Goal: Find specific page/section: Find specific page/section

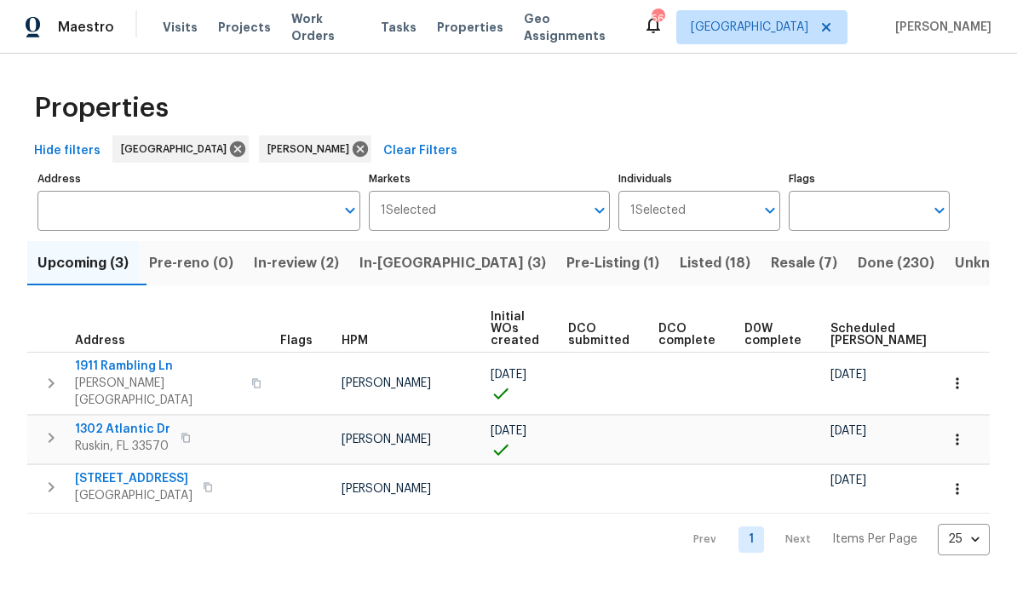
click at [85, 209] on input "Address" at bounding box center [185, 211] width 297 height 40
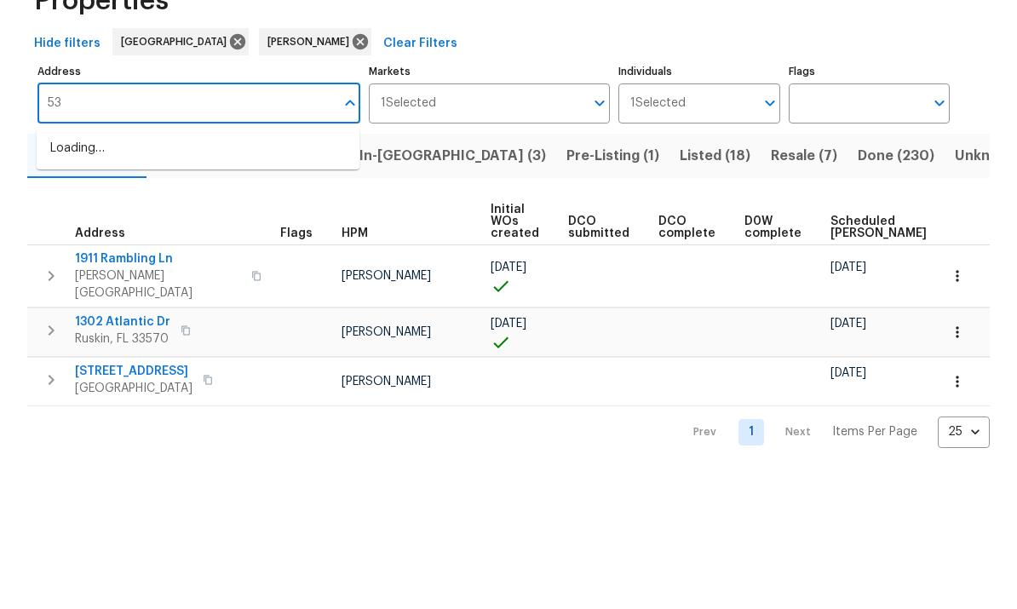
type input "5"
type input "513 flamingo"
click at [100, 242] on li "[STREET_ADDRESS][PERSON_NAME]" at bounding box center [198, 256] width 323 height 28
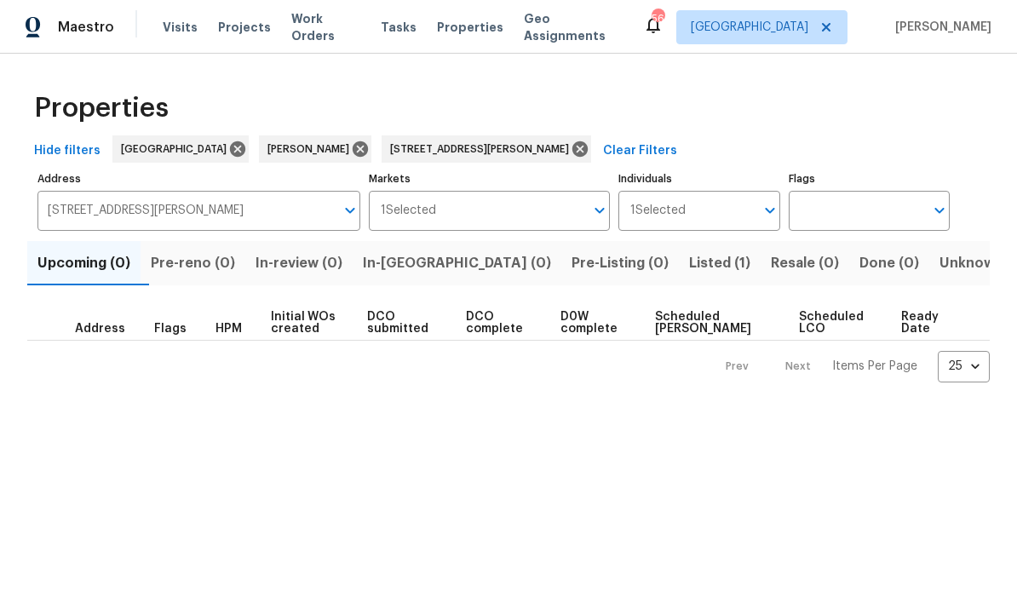
click at [689, 268] on span "Listed (1)" at bounding box center [719, 263] width 61 height 24
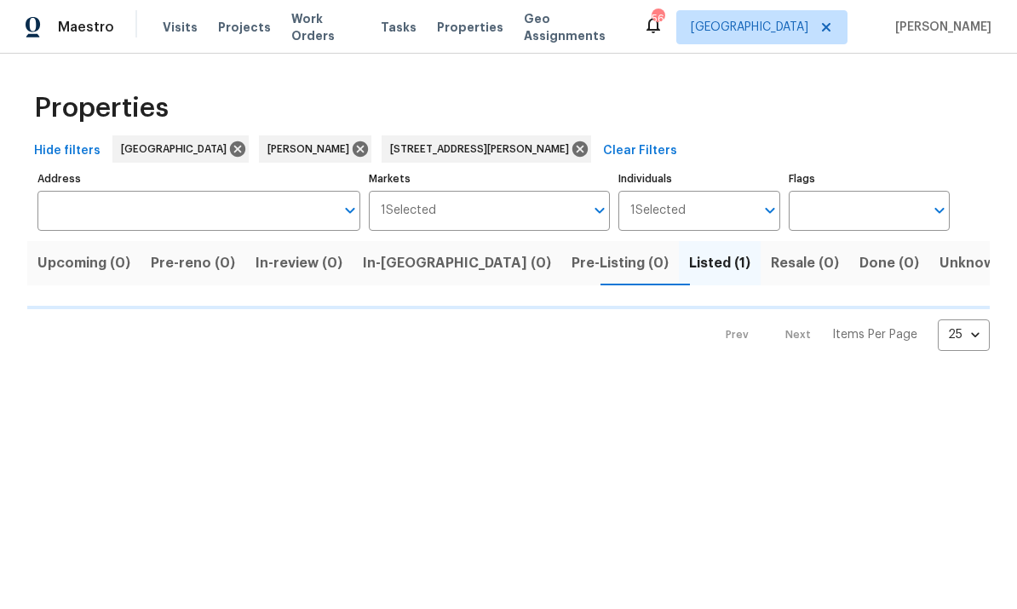
type input "[STREET_ADDRESS][PERSON_NAME]"
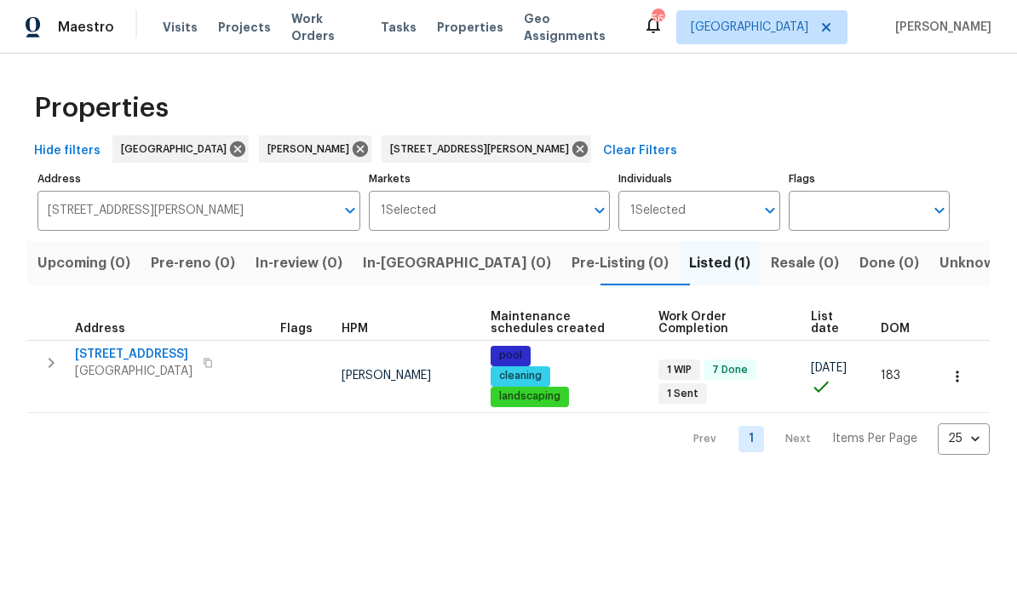
click at [137, 355] on span "[STREET_ADDRESS]" at bounding box center [134, 354] width 118 height 17
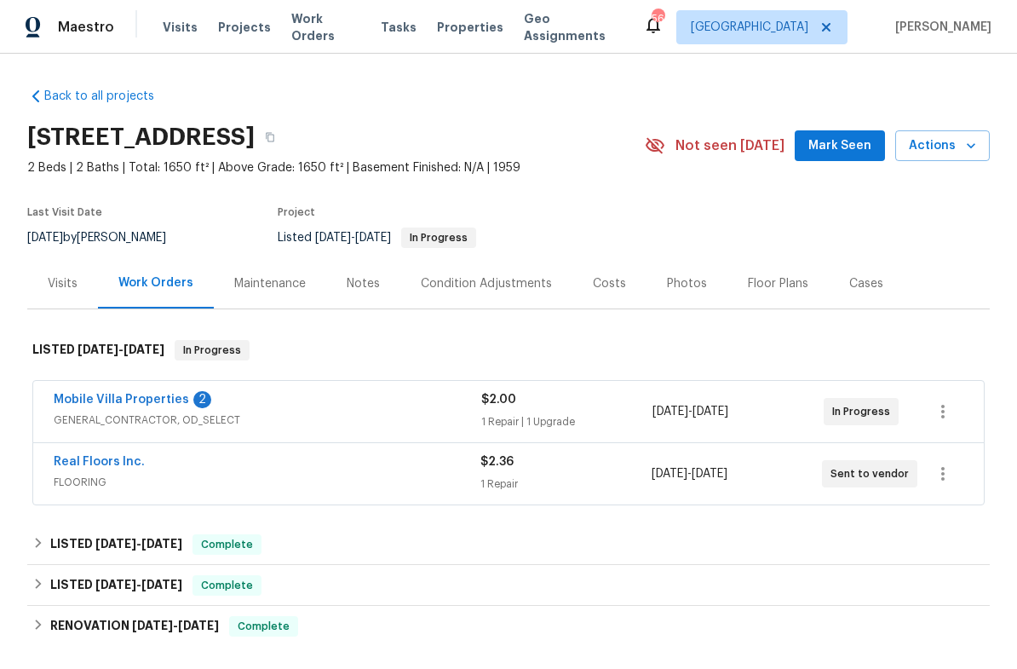
click at [681, 289] on div "Photos" at bounding box center [687, 283] width 40 height 17
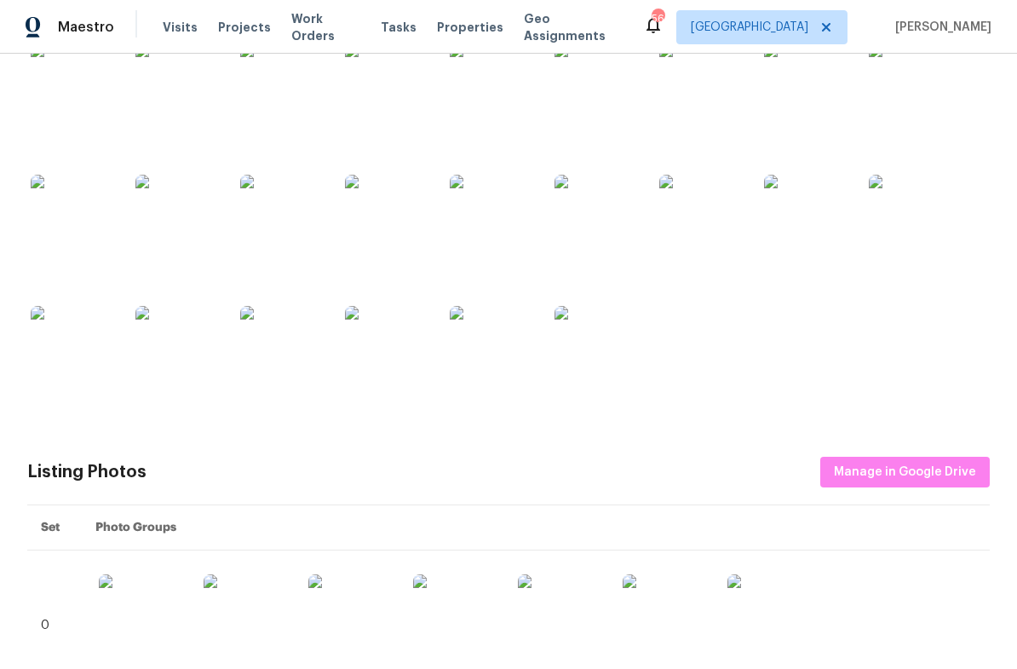
scroll to position [373, 0]
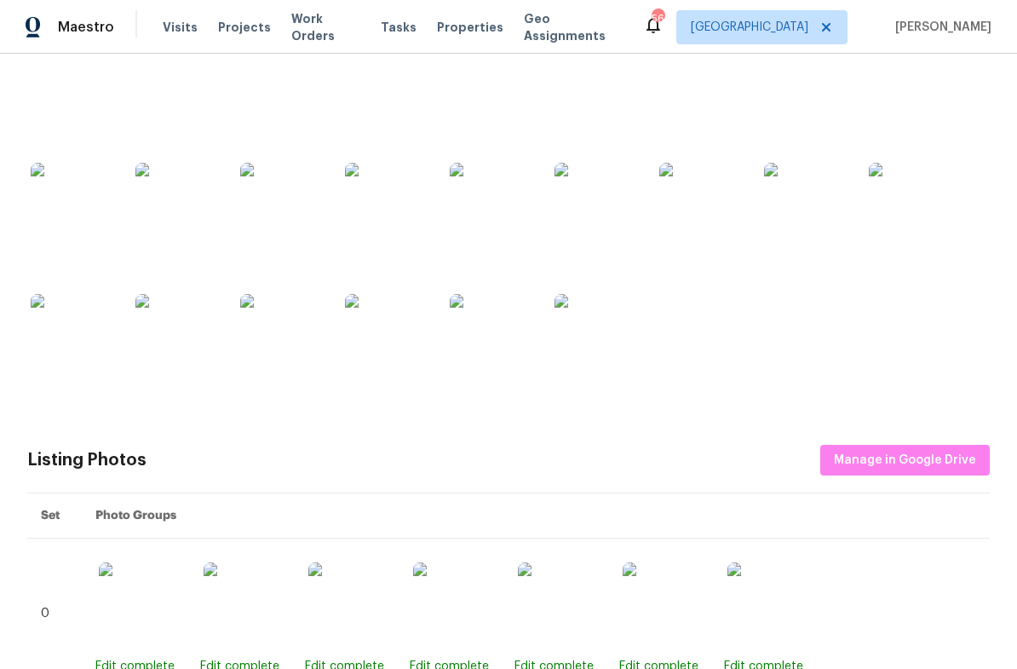
click at [932, 222] on img at bounding box center [911, 205] width 85 height 85
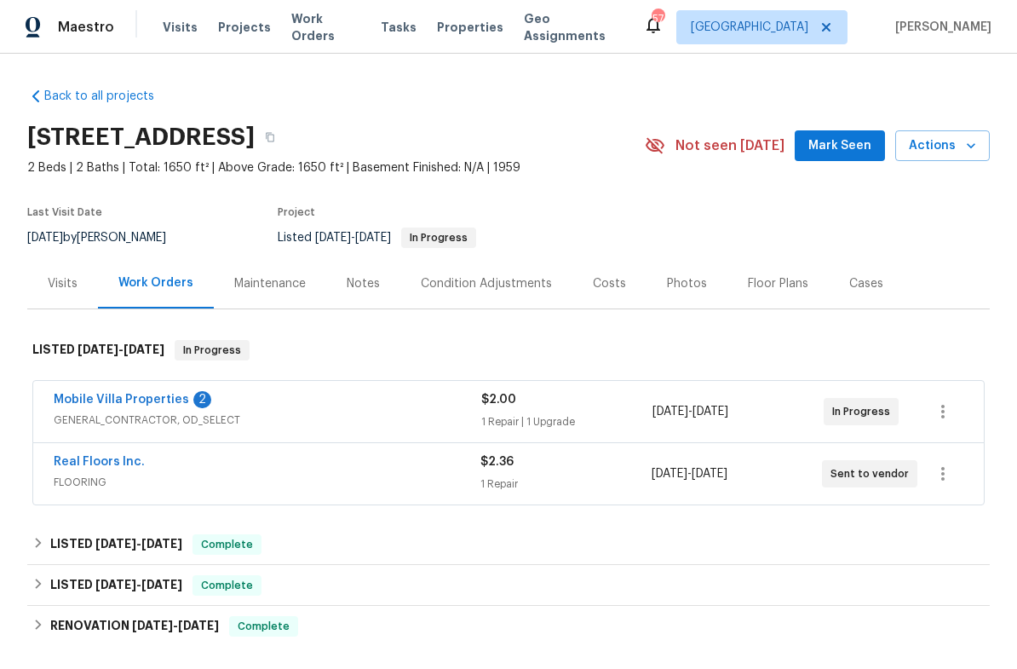
click at [678, 296] on div "Photos" at bounding box center [687, 283] width 81 height 50
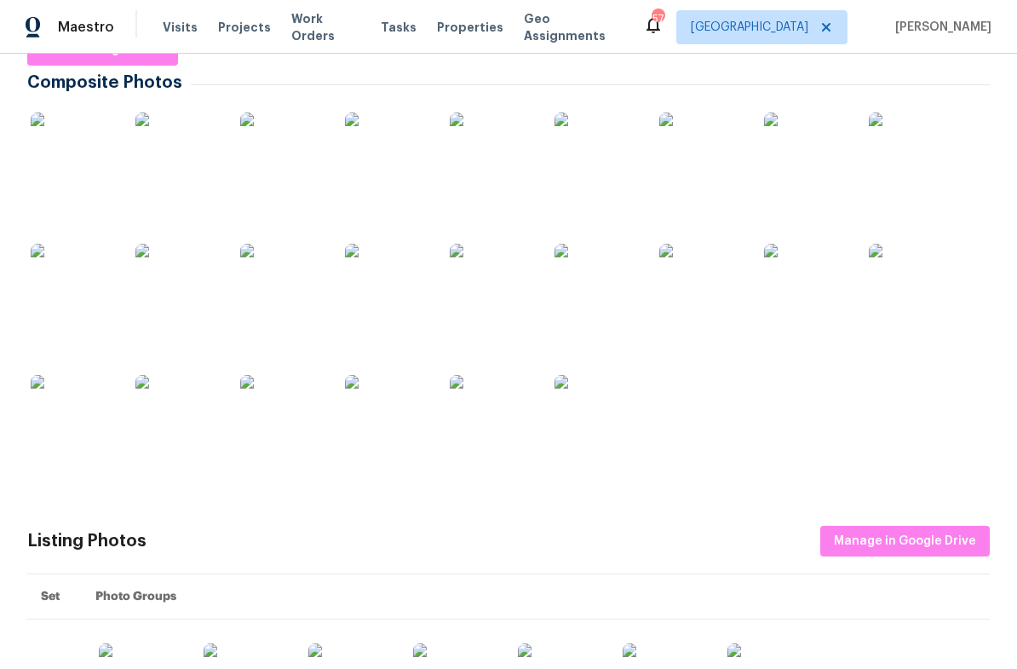
scroll to position [297, 0]
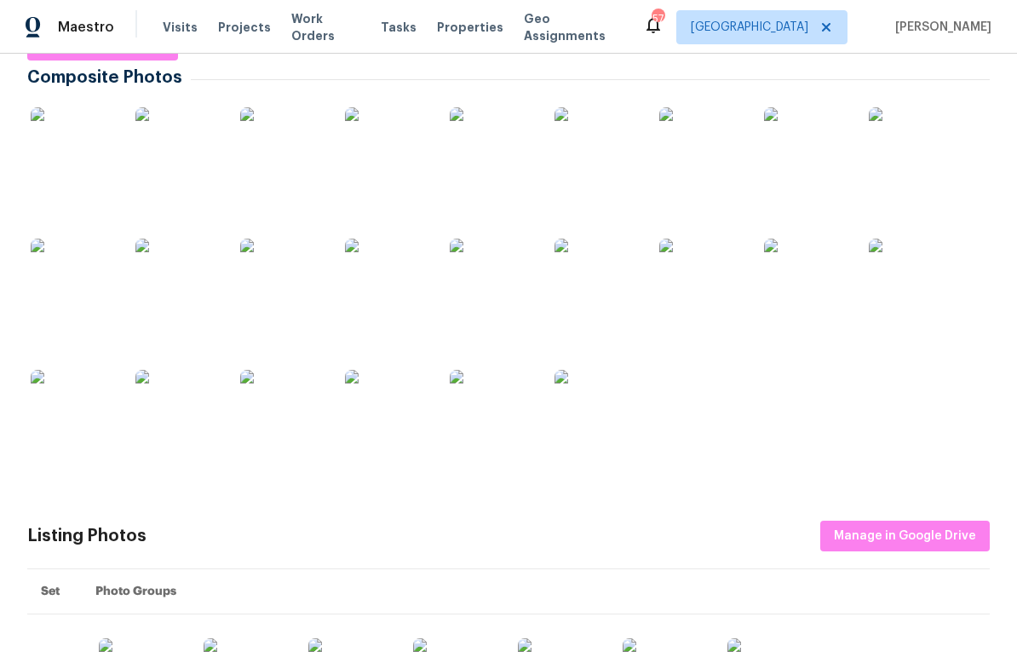
click at [822, 157] on img at bounding box center [806, 149] width 85 height 85
